Goal: Task Accomplishment & Management: Use online tool/utility

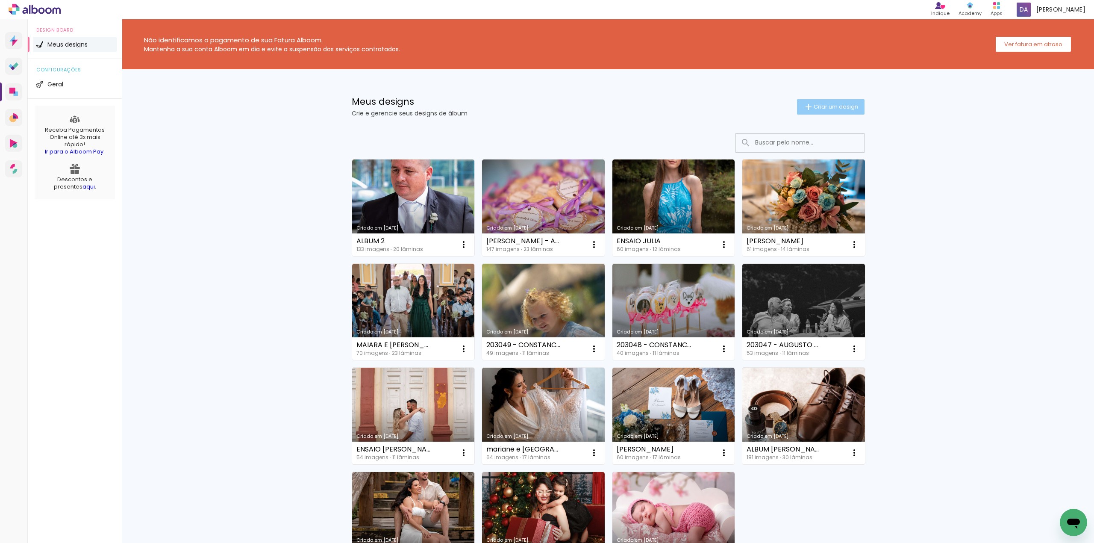
click at [814, 109] on span "Criar um design" at bounding box center [836, 107] width 44 height 6
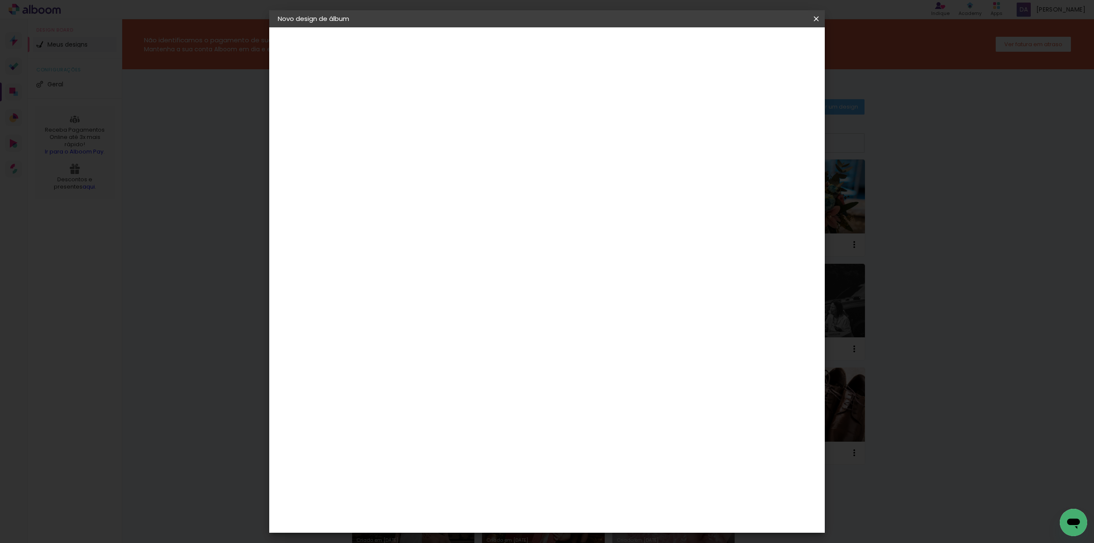
click at [418, 115] on input at bounding box center [418, 114] width 0 height 13
type input "album [PERSON_NAME]"
type paper-input "album [PERSON_NAME]"
click at [0, 0] on slot "Avançar" at bounding box center [0, 0] width 0 height 0
click at [405, 168] on div at bounding box center [439, 168] width 86 height 1
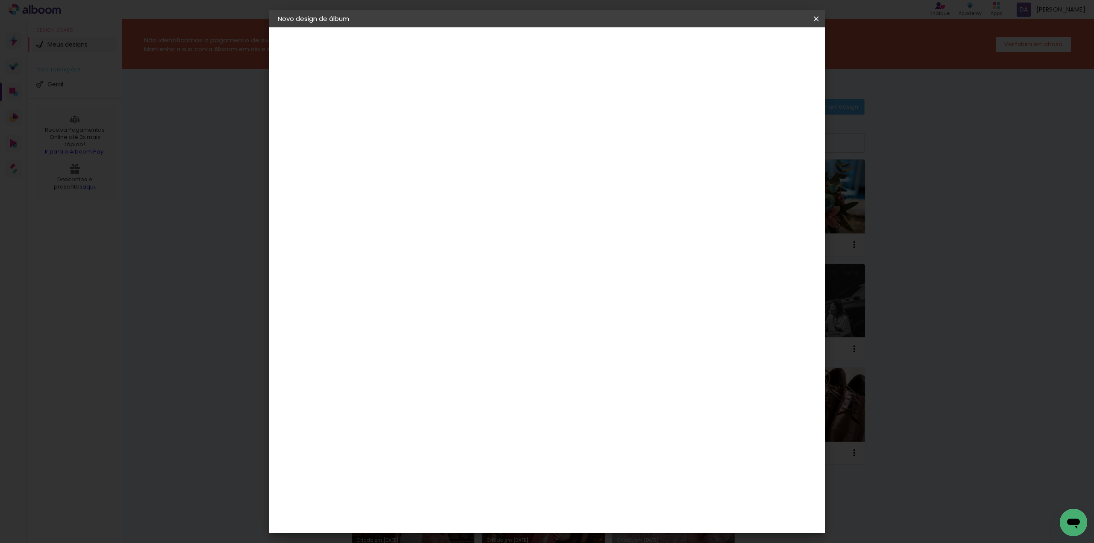
type input "fun"
type paper-input "fun"
click at [435, 194] on div "Funbooks" at bounding box center [428, 193] width 32 height 7
click at [0, 0] on slot "Avançar" at bounding box center [0, 0] width 0 height 0
click at [475, 354] on span "25 × 25" at bounding box center [456, 365] width 40 height 23
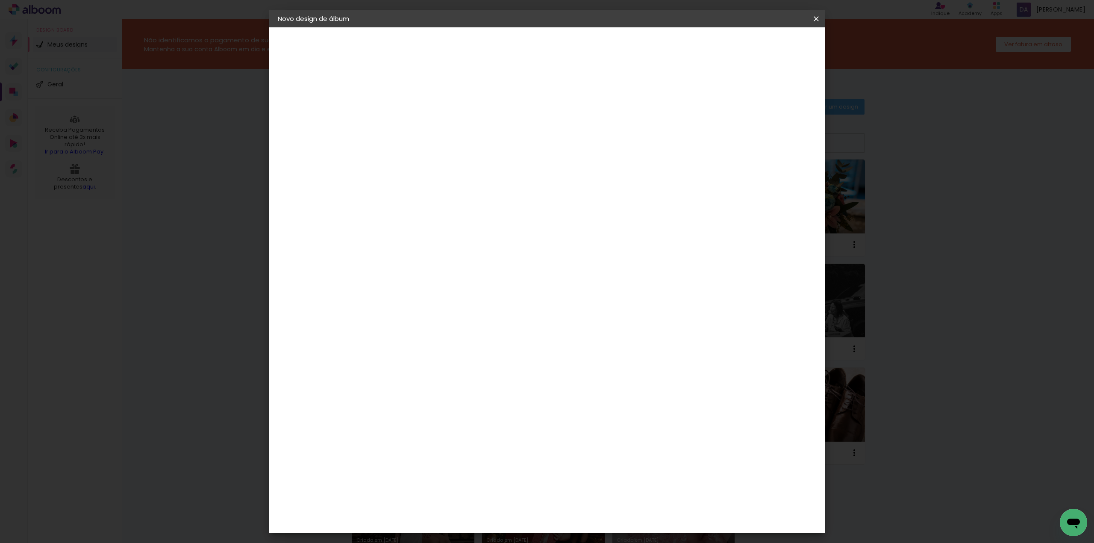
click at [0, 0] on slot "Avançar" at bounding box center [0, 0] width 0 height 0
click at [761, 43] on span "Iniciar design" at bounding box center [741, 45] width 39 height 6
